Goal: Check status: Check status

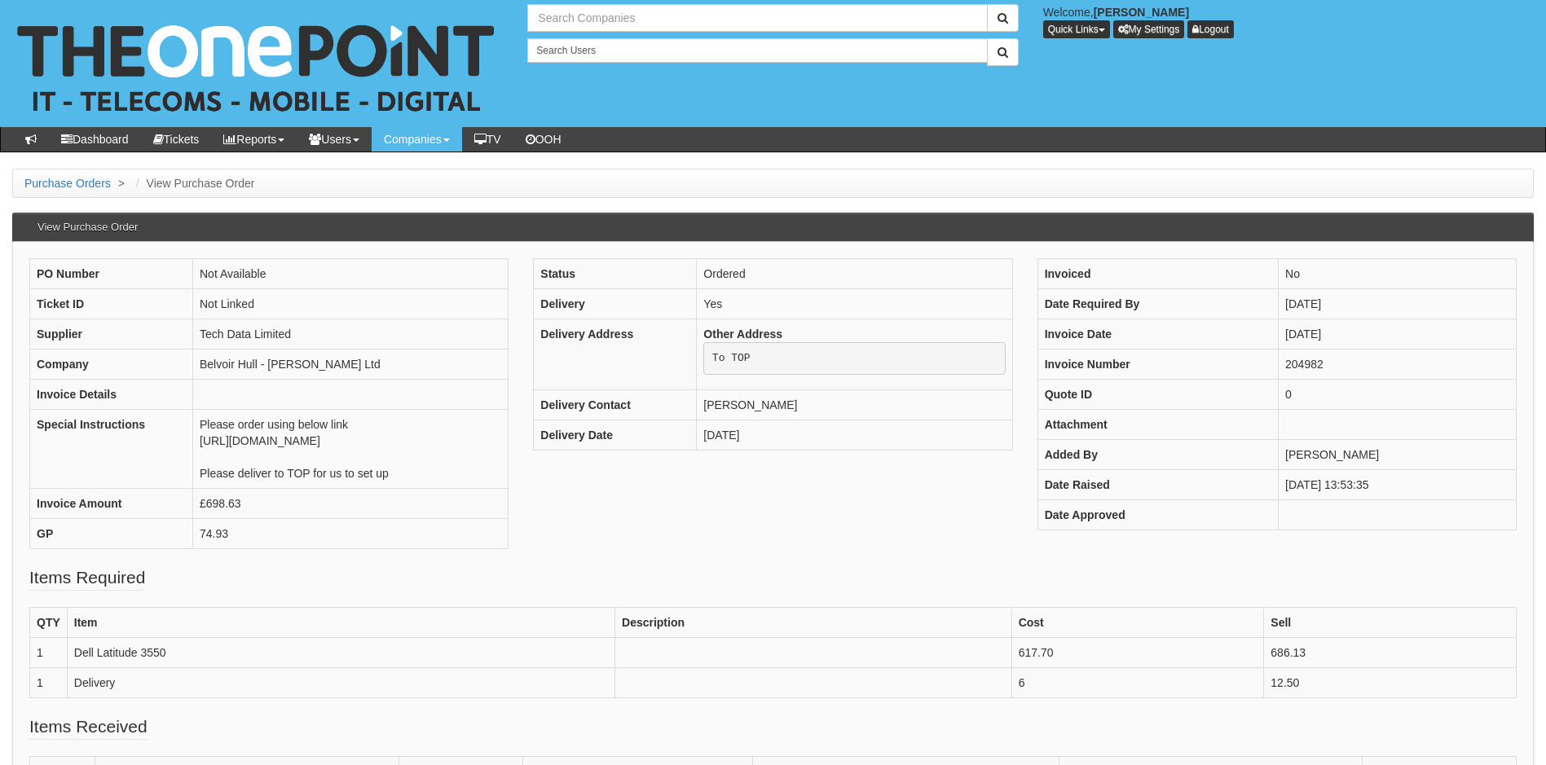
click at [615, 14] on input "text" at bounding box center [757, 18] width 460 height 28
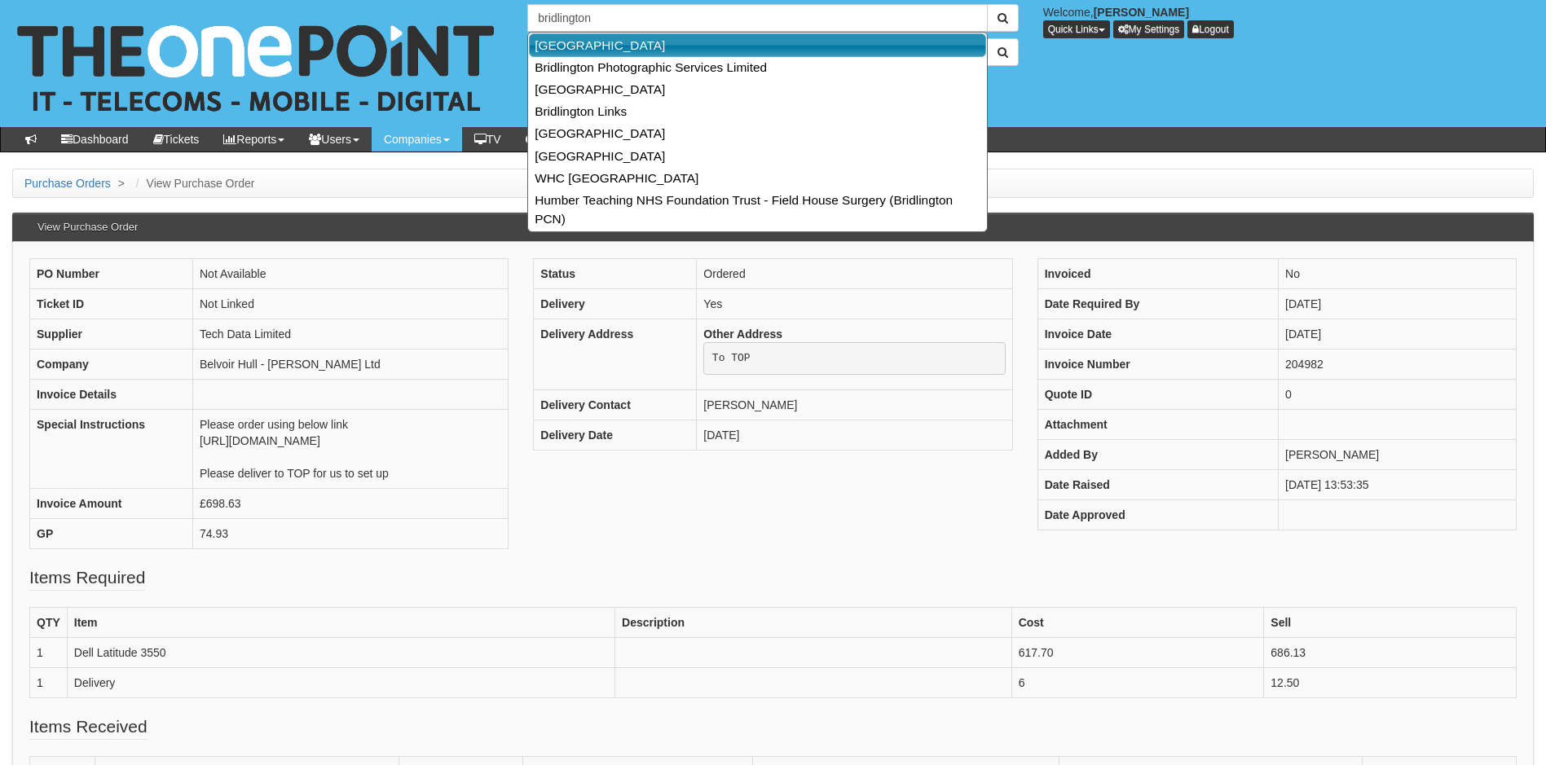
click at [600, 42] on link "[GEOGRAPHIC_DATA]" at bounding box center [757, 45] width 457 height 24
type input "[GEOGRAPHIC_DATA]"
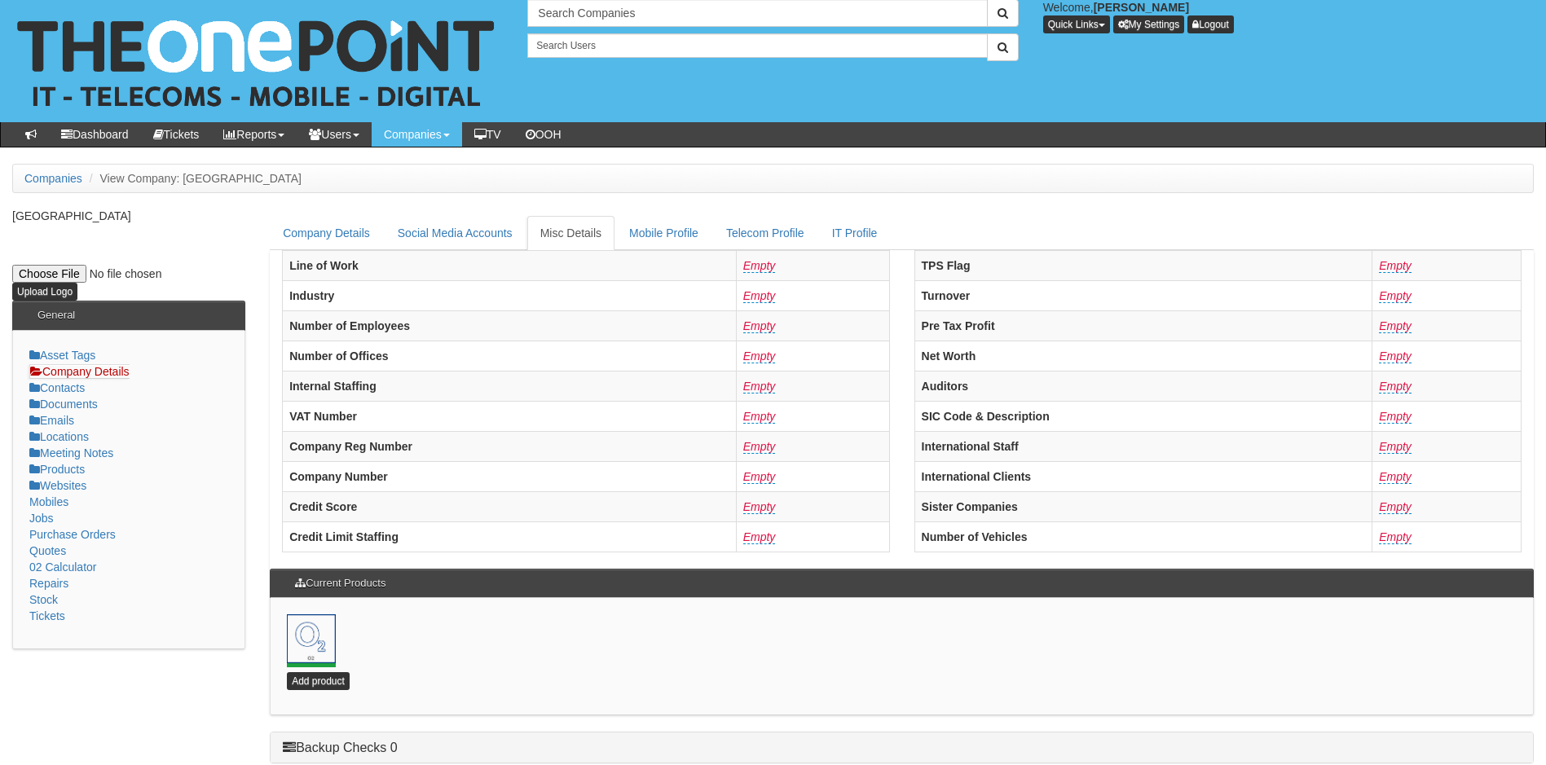
scroll to position [351, 0]
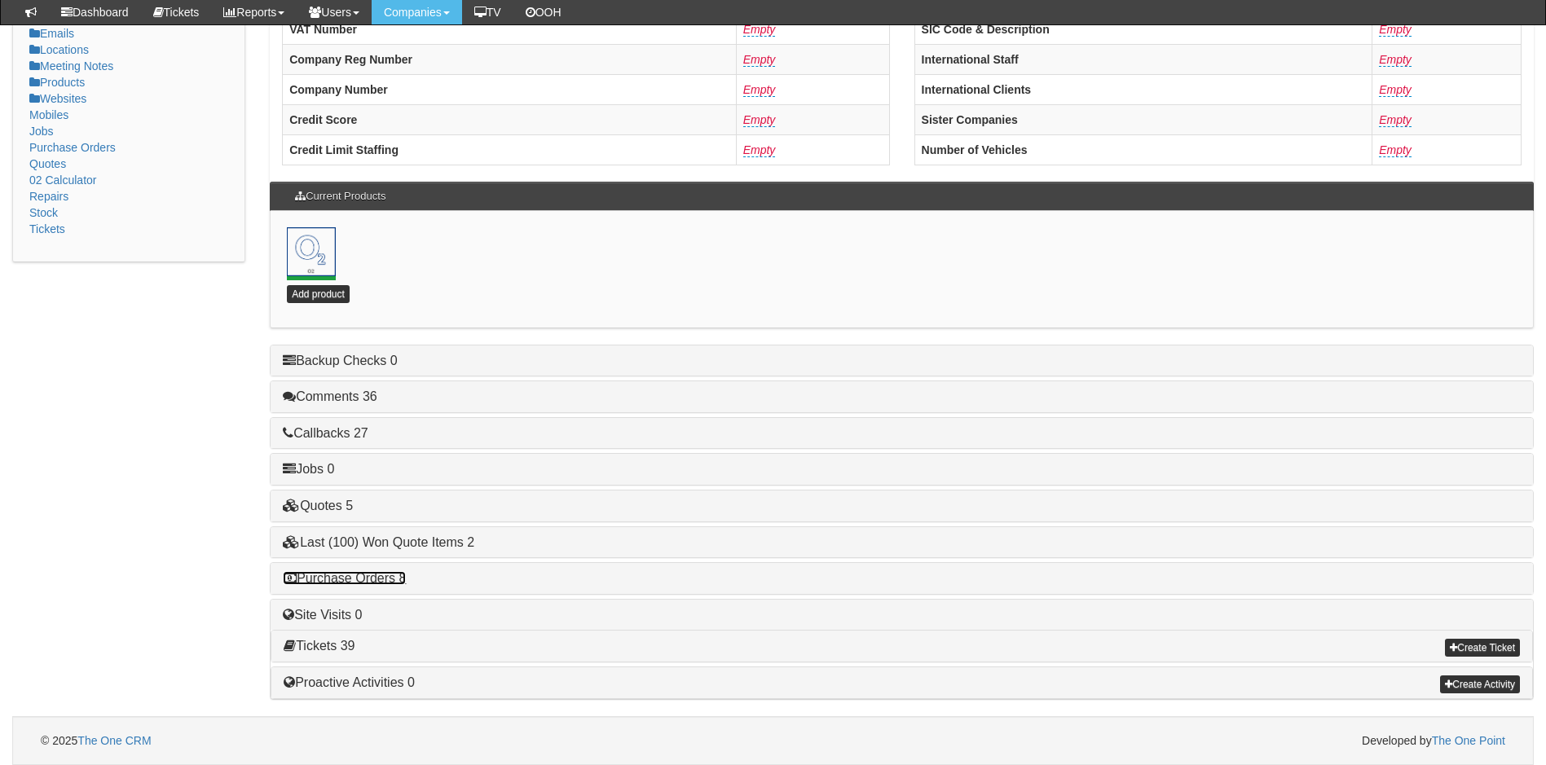
click at [356, 579] on link "Purchase Orders 8" at bounding box center [344, 578] width 123 height 14
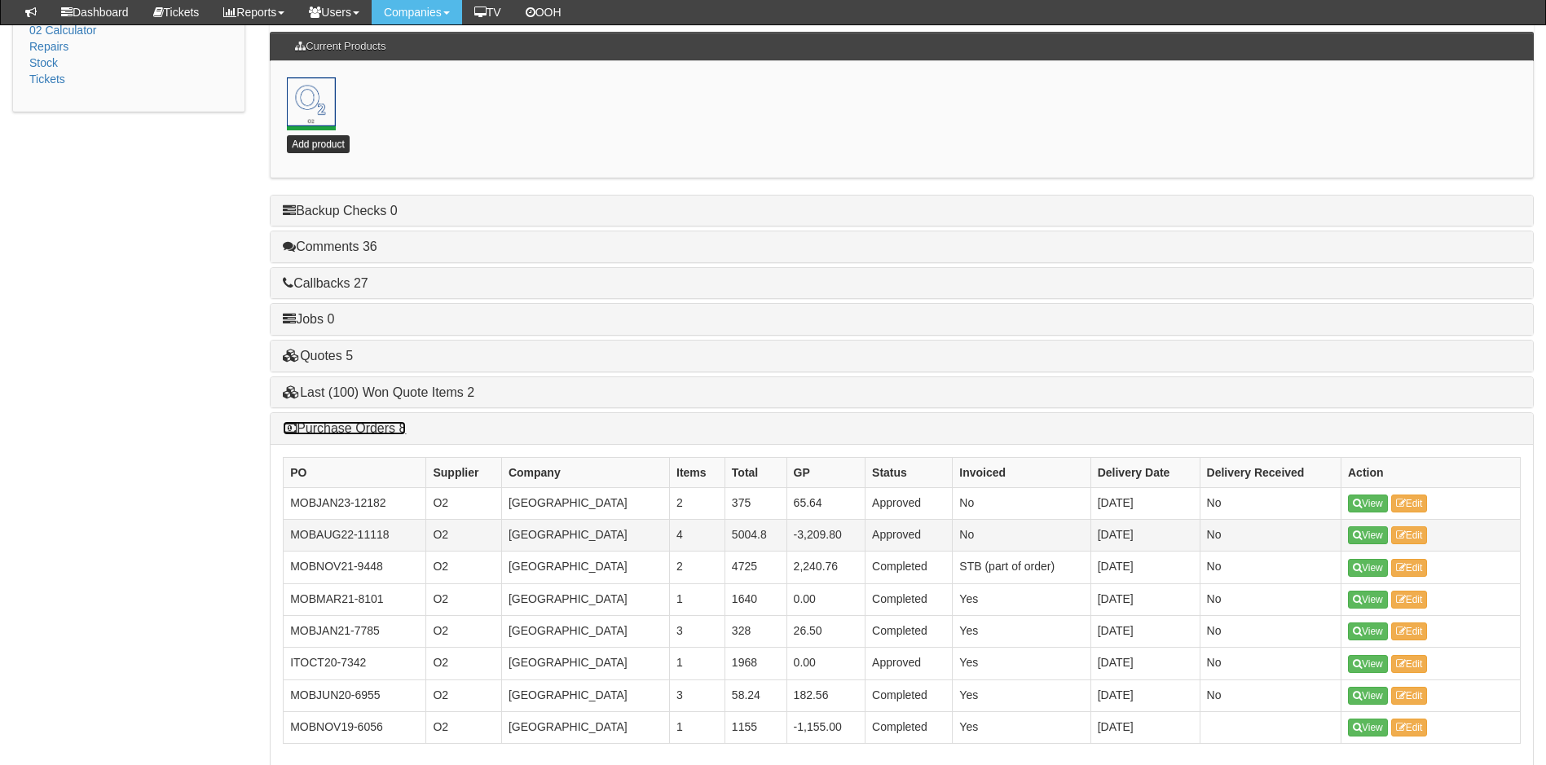
scroll to position [513, 0]
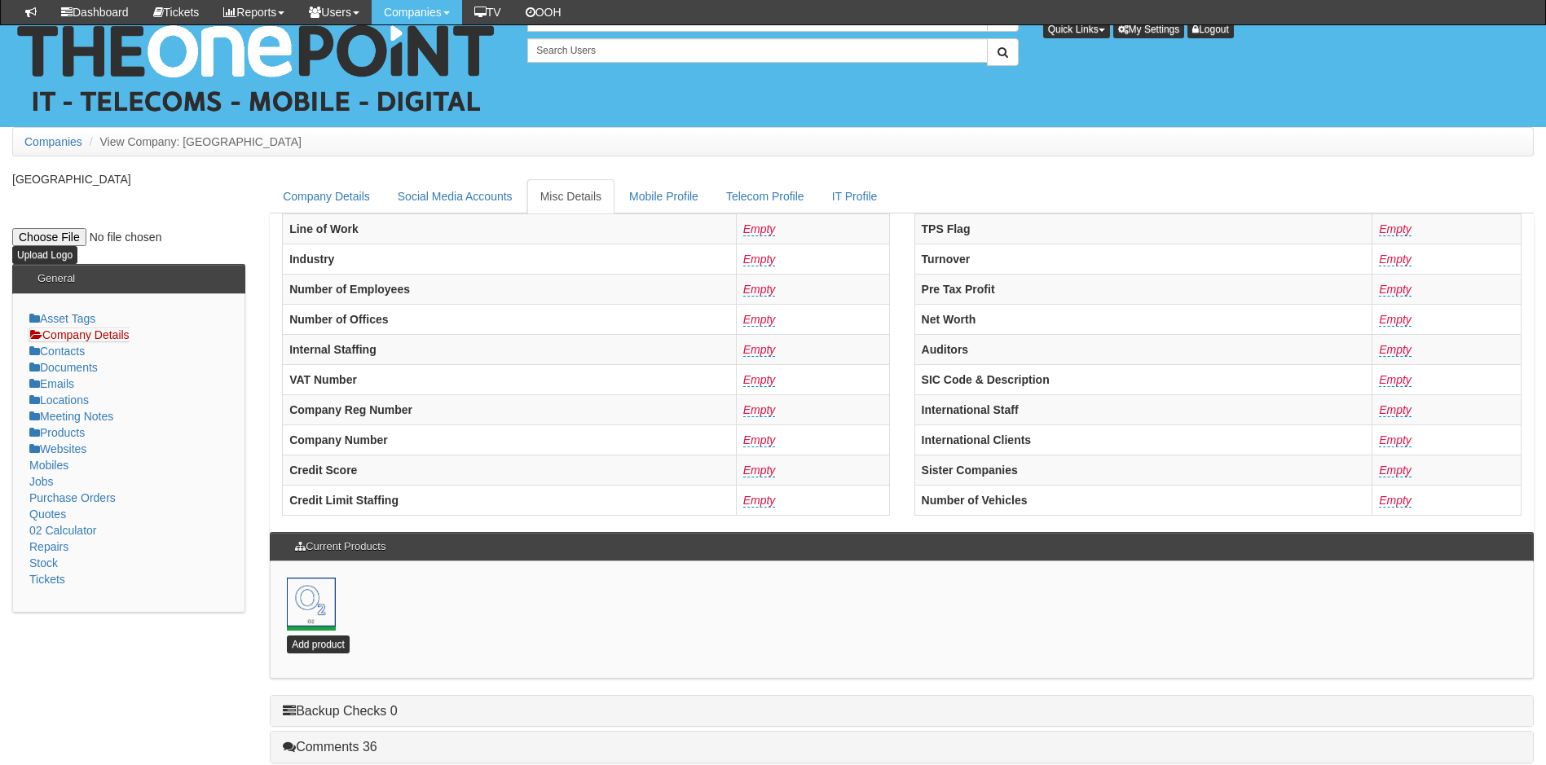
scroll to position [513, 0]
